Goal: Task Accomplishment & Management: Manage account settings

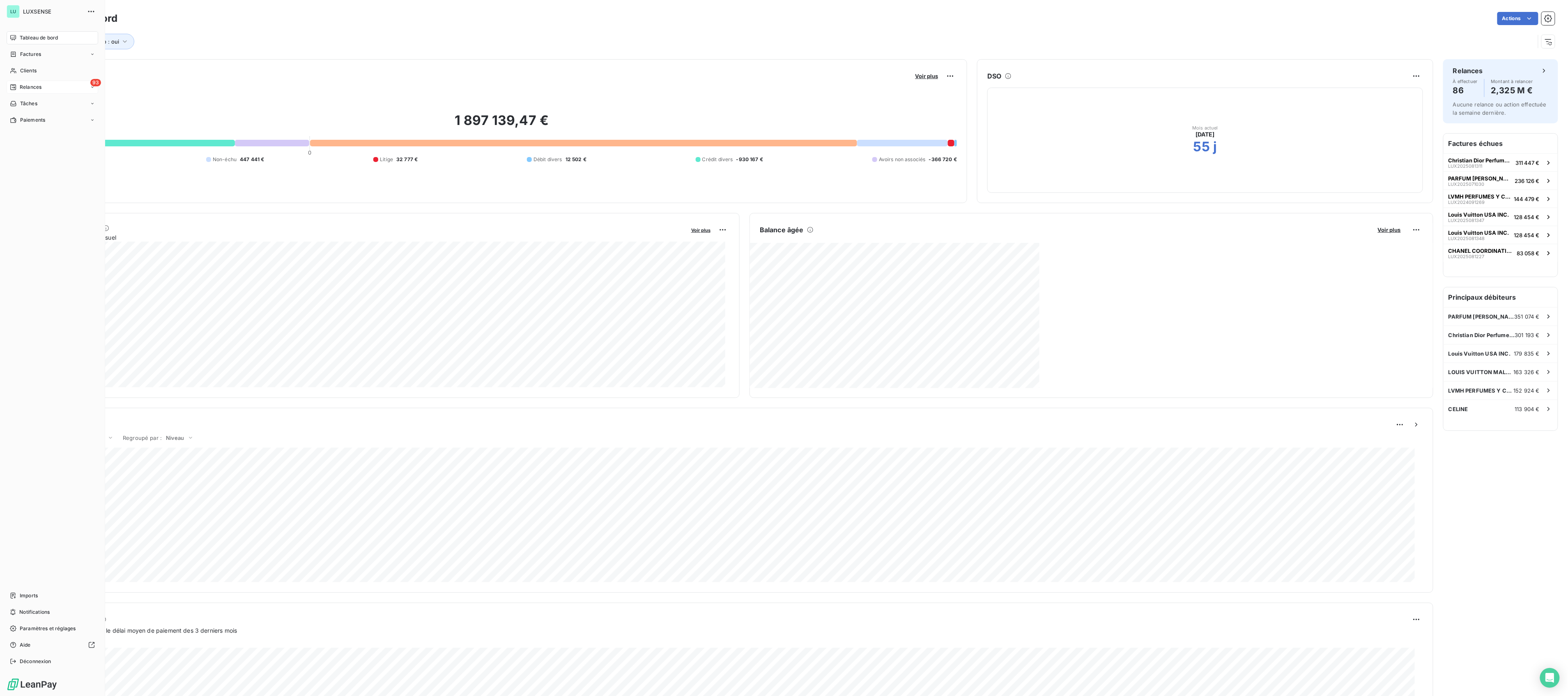
click at [26, 84] on span "Relances" at bounding box center [31, 87] width 22 height 7
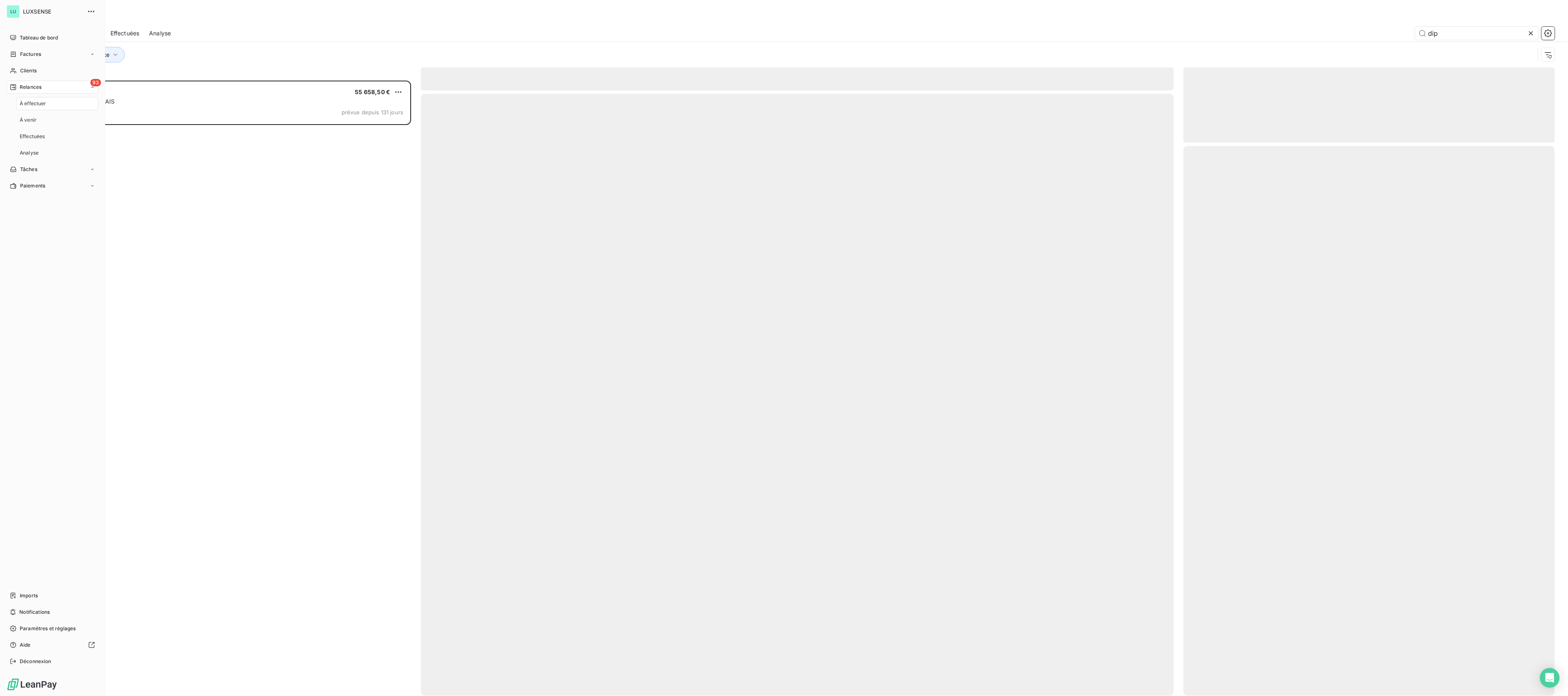
scroll to position [607, 363]
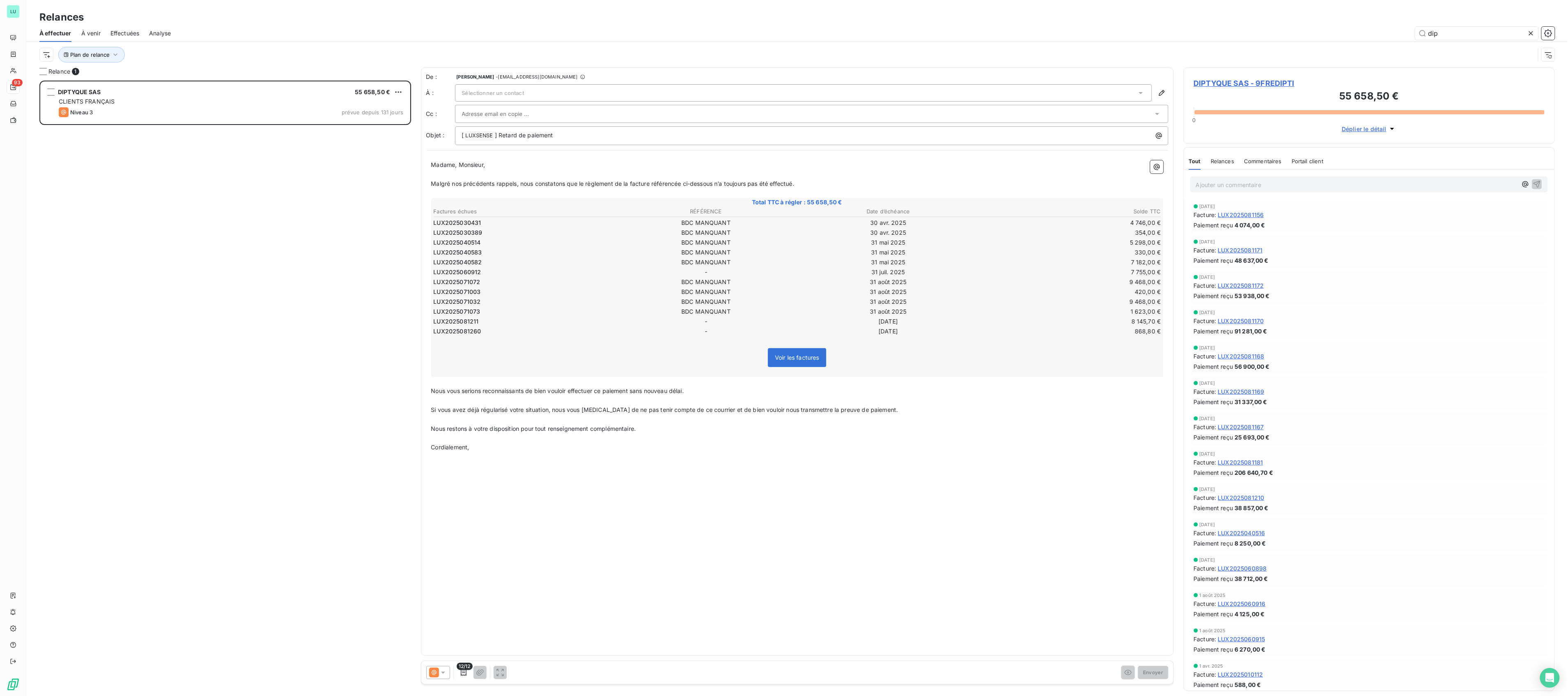
click at [217, 213] on div "DIPTYQUE SAS 55 658,50 € CLIENTS FRANÇAIS Niveau 3 prévue depuis 131 jours" at bounding box center [225, 388] width 372 height 615
click at [81, 53] on span "Plan de relance" at bounding box center [90, 54] width 39 height 6
click at [116, 53] on icon "button" at bounding box center [115, 55] width 9 height 9
click at [237, 49] on div "Plan de relance" at bounding box center [787, 55] width 1495 height 16
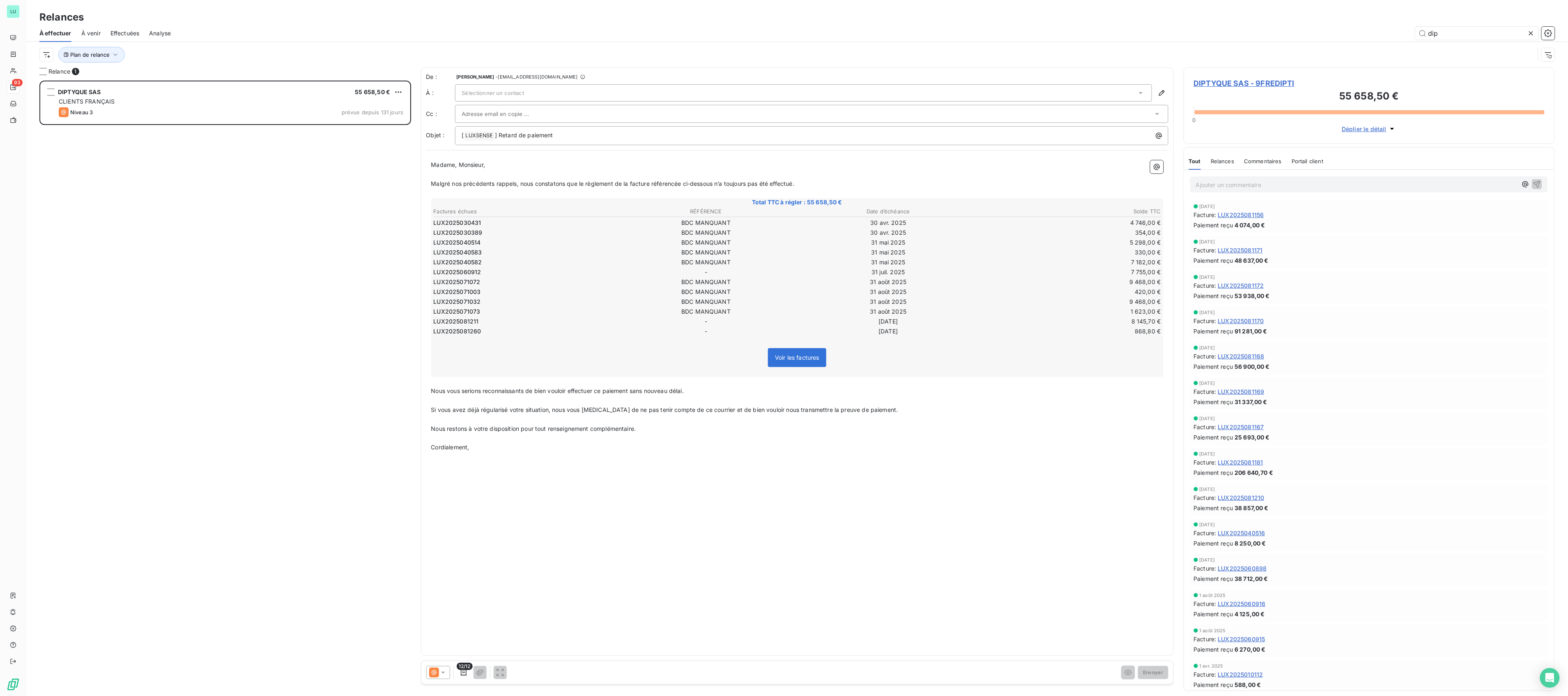
click at [98, 34] on span "À venir" at bounding box center [91, 34] width 19 height 9
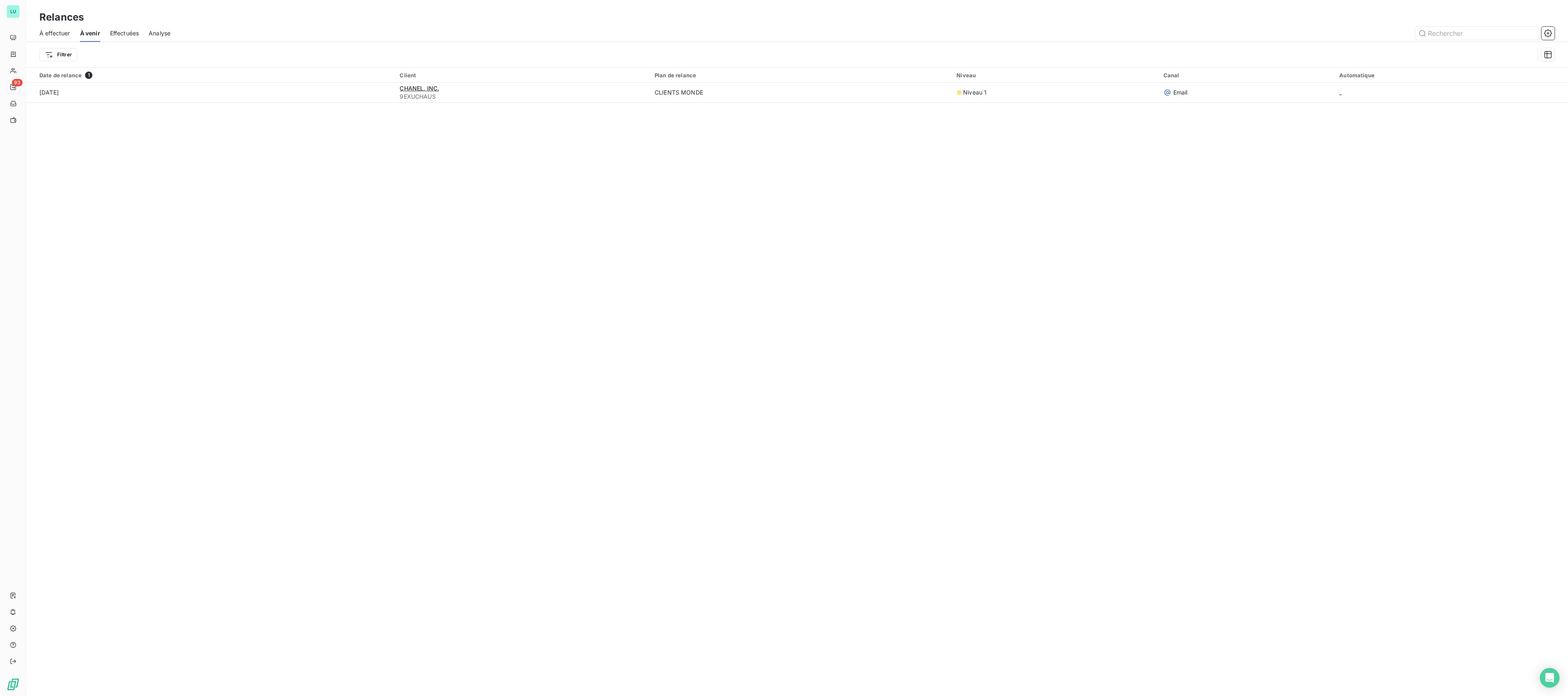
click at [46, 33] on span "À effectuer" at bounding box center [54, 34] width 31 height 9
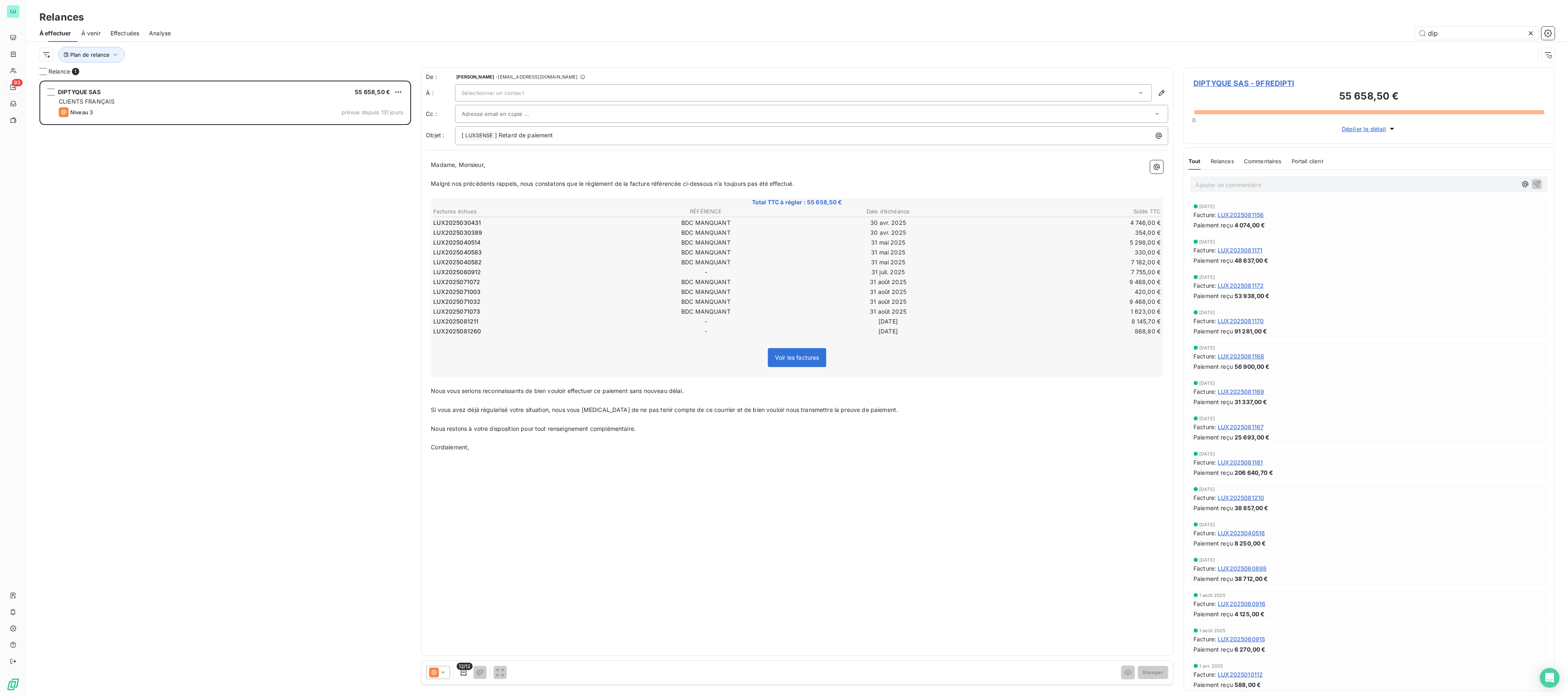
scroll to position [607, 363]
click at [40, 74] on div at bounding box center [43, 71] width 7 height 7
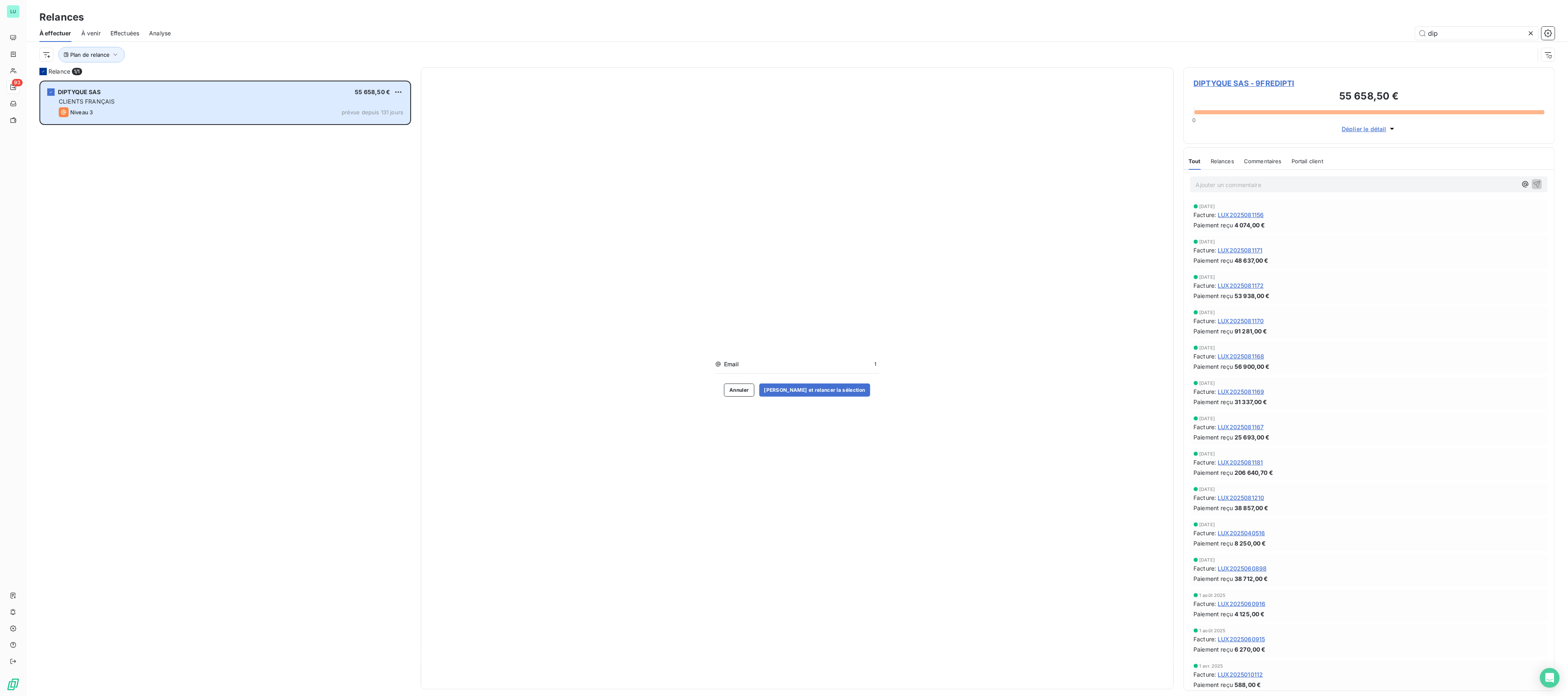
click at [40, 74] on div at bounding box center [43, 71] width 7 height 7
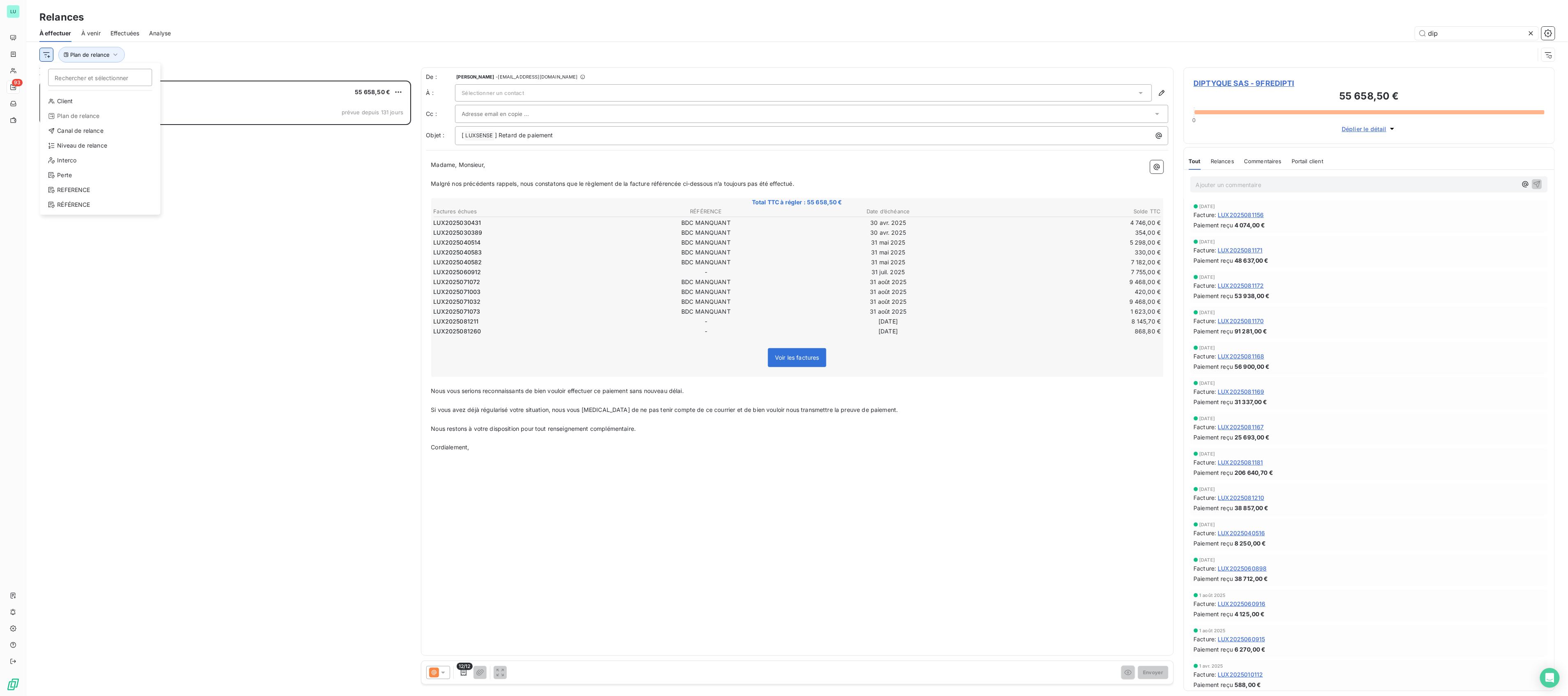
click at [42, 59] on html "LU 93 Relances À effectuer À venir Effectuées Analyse dip Rechercher et sélecti…" at bounding box center [784, 348] width 1568 height 696
click at [109, 59] on button "Plan de relance" at bounding box center [91, 55] width 66 height 16
click at [113, 102] on span "Supprimer le filtre" at bounding box center [100, 99] width 48 height 9
click at [182, 199] on div "DIPTYQUE SAS 55 658,50 € CLIENTS FRANÇAIS Niveau 3 prévue depuis 131 jours" at bounding box center [225, 388] width 372 height 615
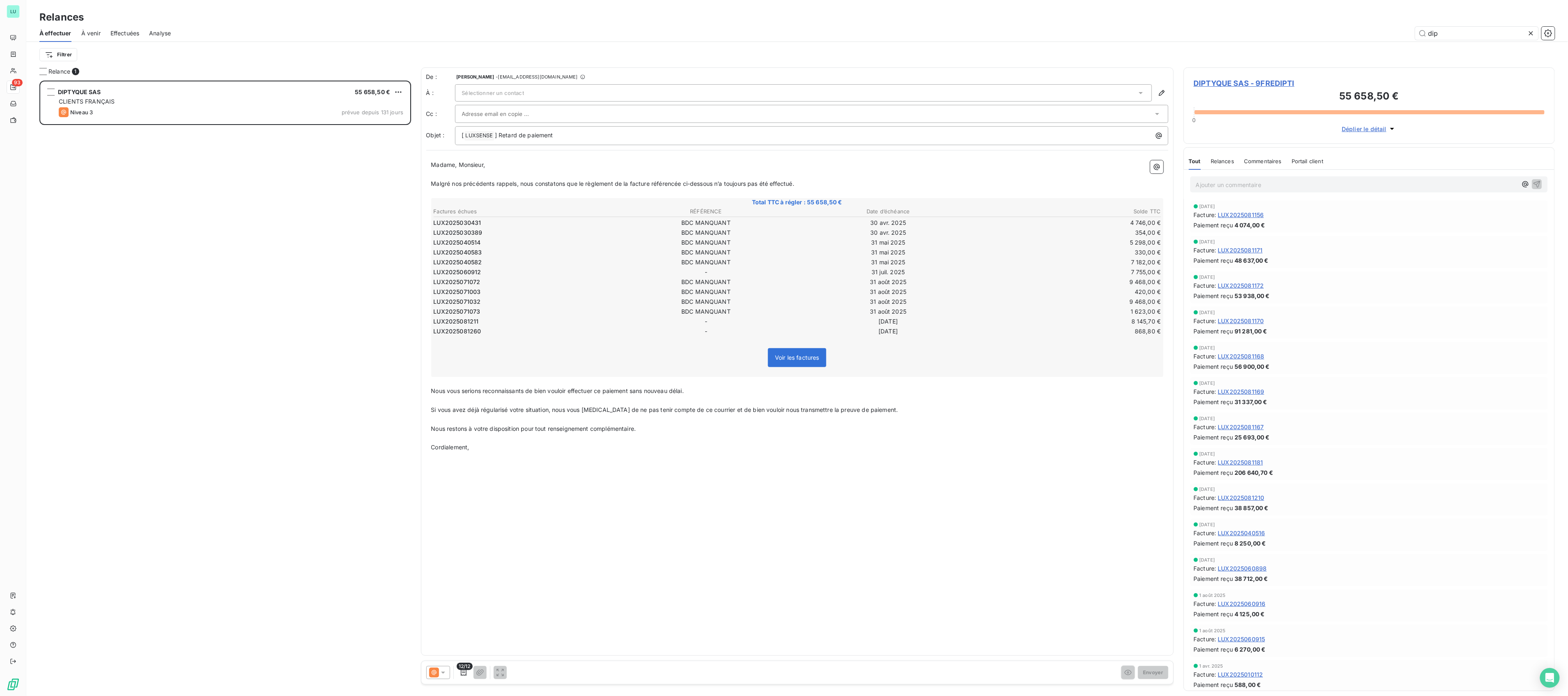
click at [88, 35] on span "À venir" at bounding box center [91, 34] width 19 height 9
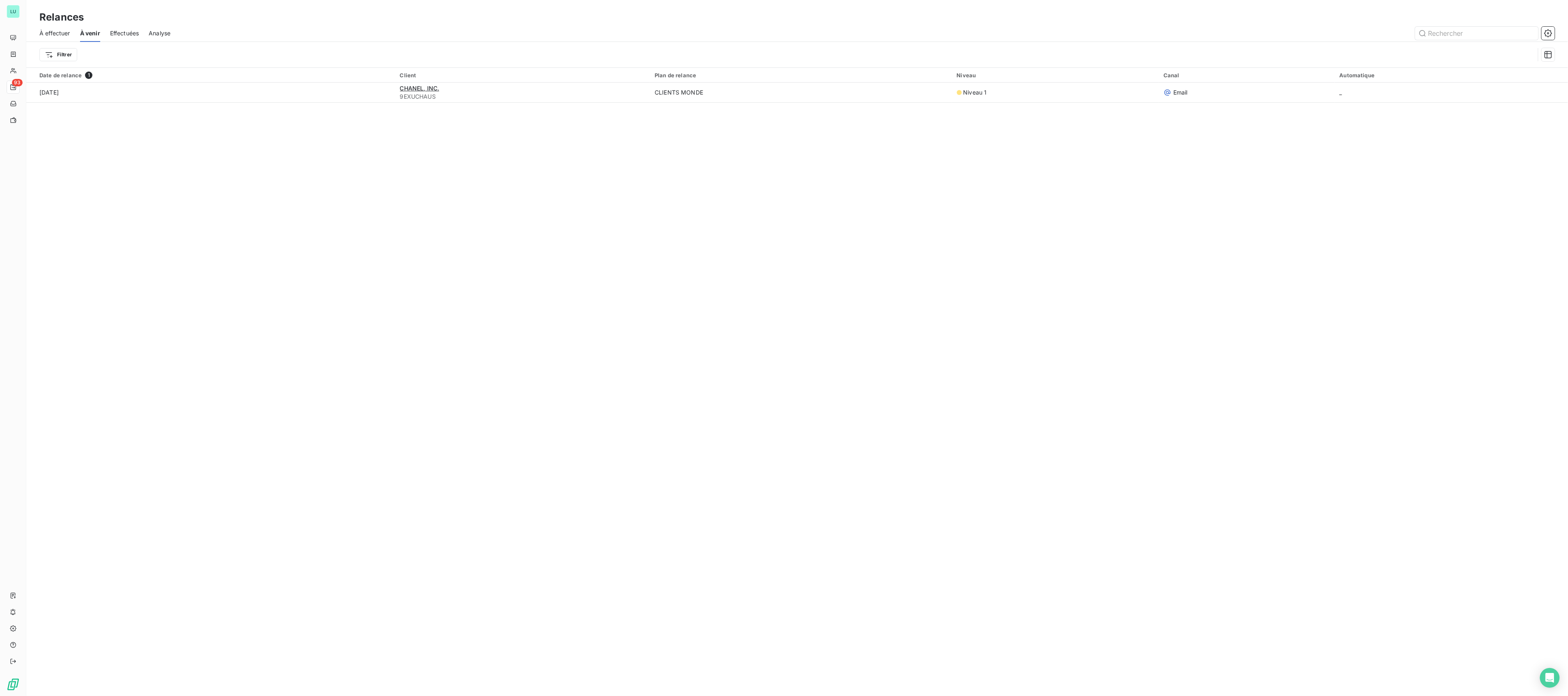
click at [69, 33] on span "À effectuer" at bounding box center [54, 34] width 31 height 9
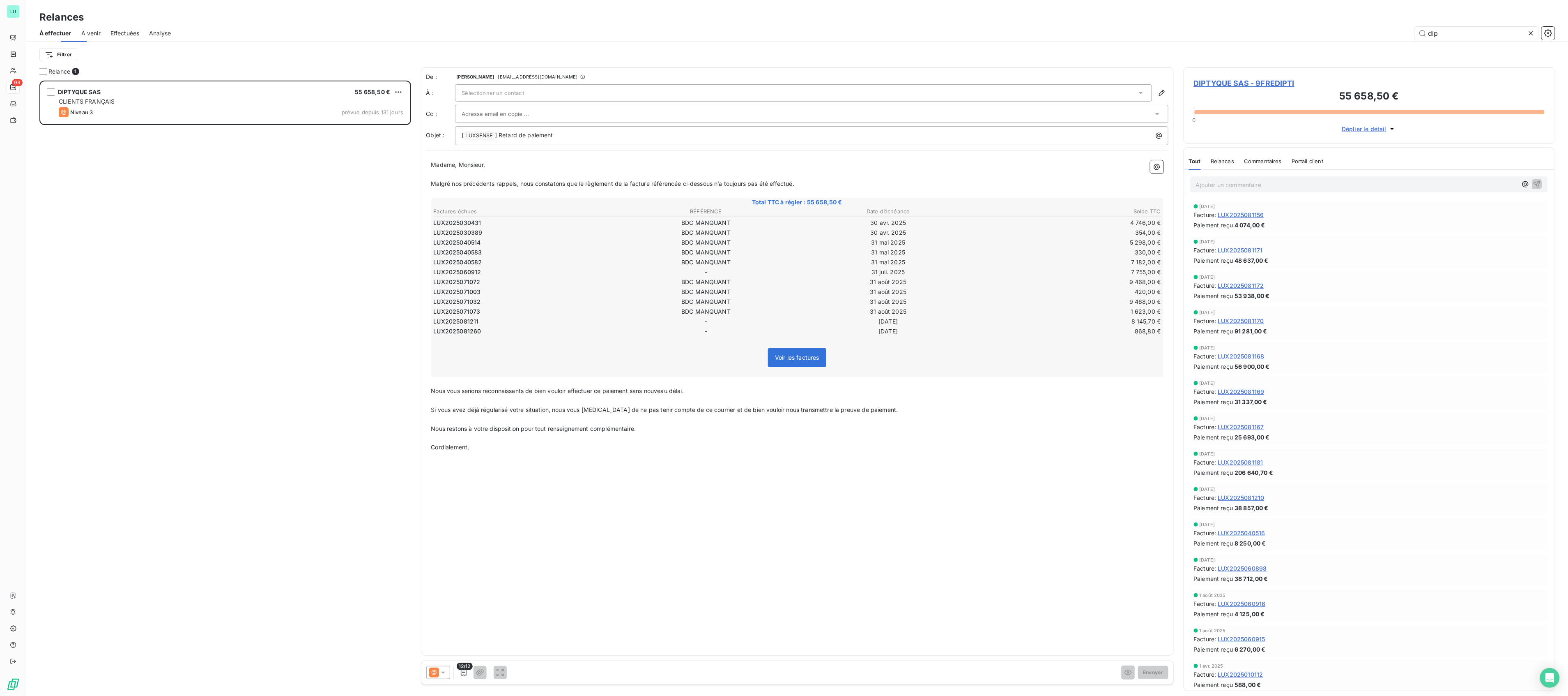
scroll to position [607, 363]
click at [14, 33] on div "Tableau de bord" at bounding box center [52, 38] width 92 height 13
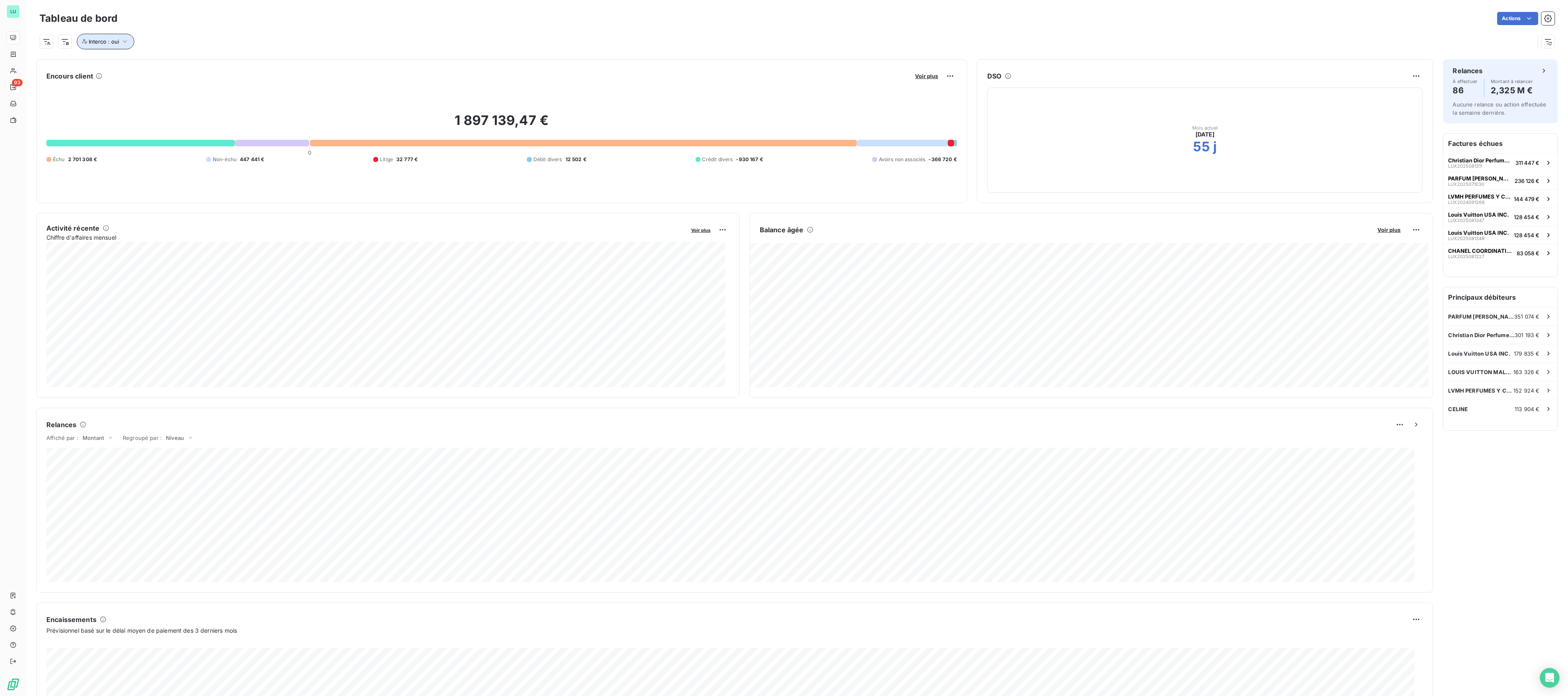
click at [125, 44] on icon "button" at bounding box center [125, 41] width 9 height 9
click at [375, 34] on div "Interco : oui" at bounding box center [787, 41] width 1495 height 16
click at [398, 19] on div "Actions" at bounding box center [841, 19] width 1428 height 13
click at [499, 37] on div "Interco : oui" at bounding box center [787, 41] width 1495 height 16
